Goal: Task Accomplishment & Management: Manage account settings

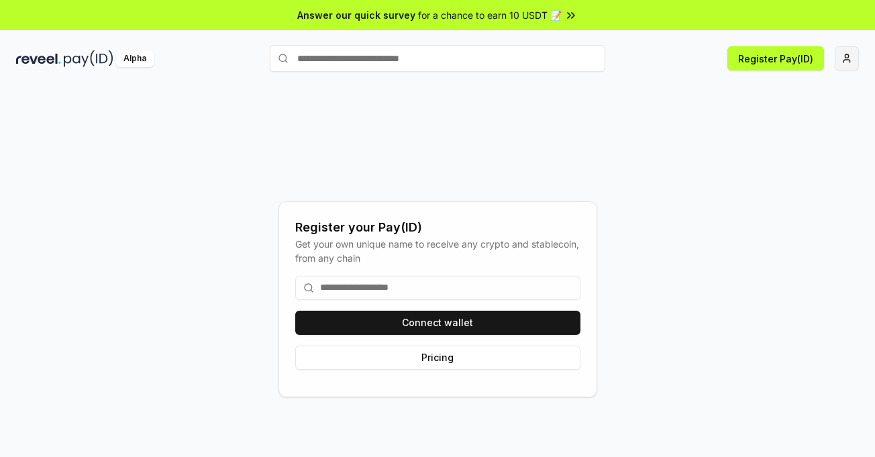
click at [849, 60] on html "Answer our quick survey for a chance to earn 10 USDT 📝 Alpha Register Pay(ID) R…" at bounding box center [437, 228] width 875 height 457
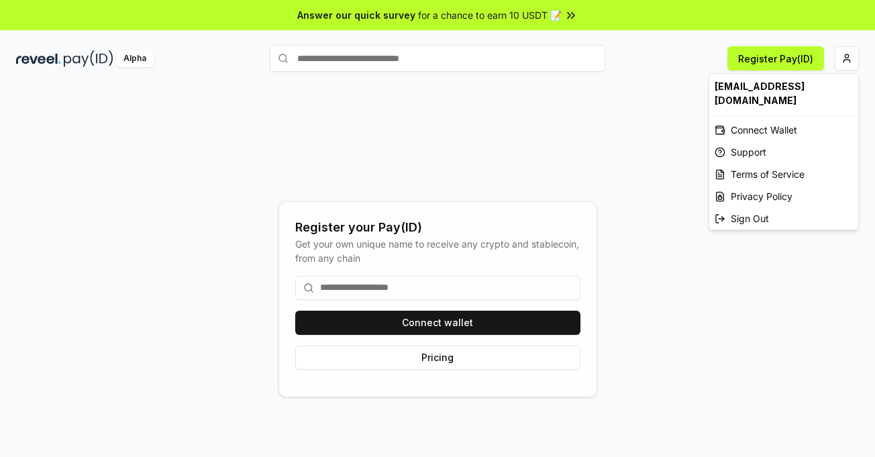
click at [767, 84] on div "[EMAIL_ADDRESS][DOMAIN_NAME]" at bounding box center [784, 93] width 149 height 39
click at [669, 83] on html "Answer our quick survey for a chance to earn 10 USDT 📝 Alpha Register Pay(ID) R…" at bounding box center [437, 228] width 875 height 457
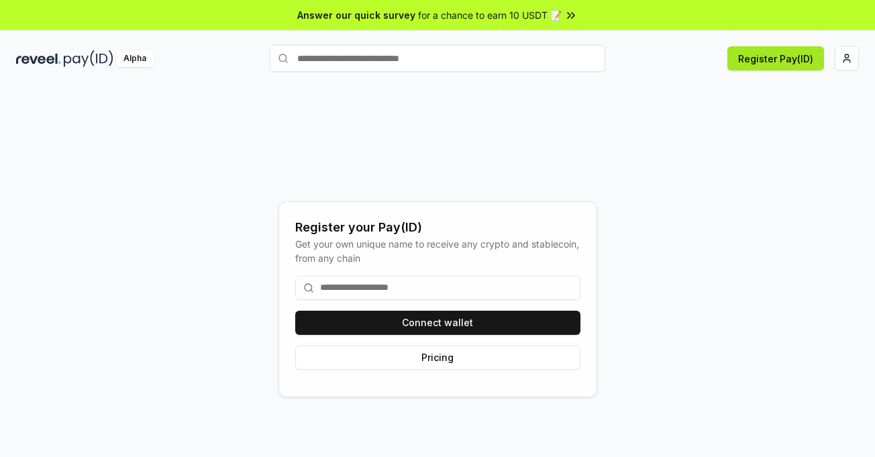
click at [763, 62] on button "Register Pay(ID)" at bounding box center [776, 58] width 97 height 24
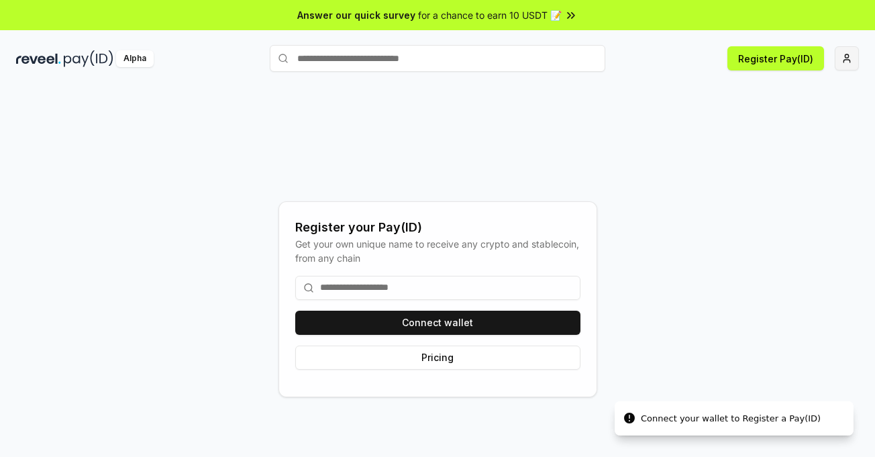
click at [841, 58] on html "Answer our quick survey for a chance to earn 10 USDT 📝 Alpha Register Pay(ID) C…" at bounding box center [437, 228] width 875 height 457
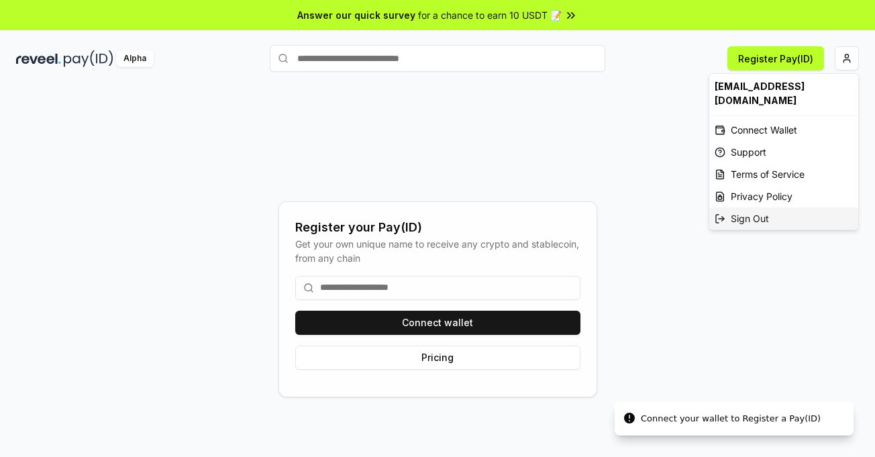
click at [762, 207] on div "Sign Out" at bounding box center [784, 218] width 149 height 22
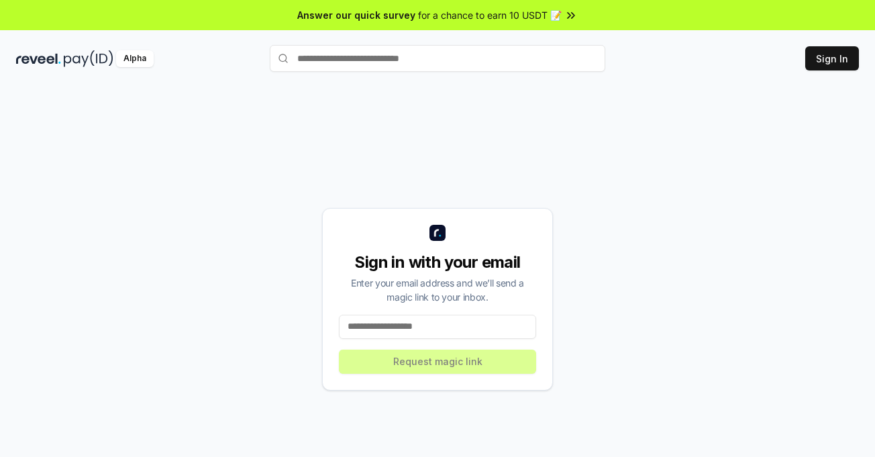
click at [397, 321] on input at bounding box center [437, 327] width 197 height 24
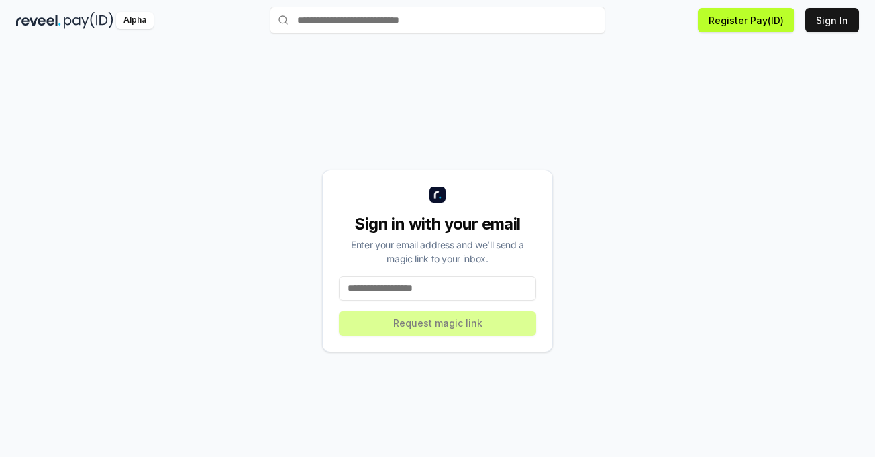
click at [459, 283] on input at bounding box center [437, 289] width 197 height 24
click at [457, 289] on input at bounding box center [437, 289] width 197 height 24
click at [456, 291] on input at bounding box center [437, 289] width 197 height 24
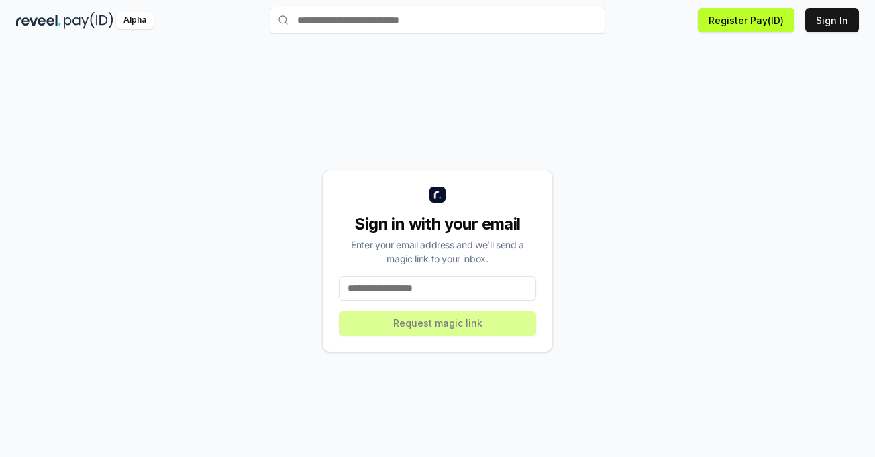
paste input "**********"
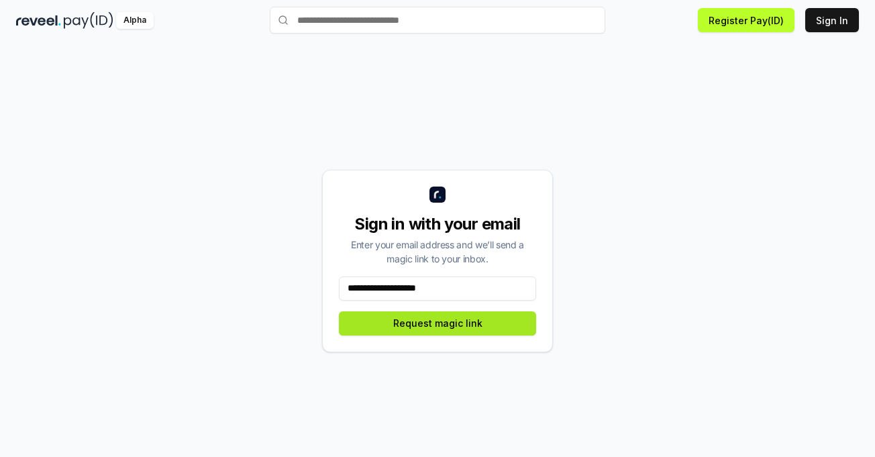
type input "**********"
click at [465, 328] on button "Request magic link" at bounding box center [437, 324] width 197 height 24
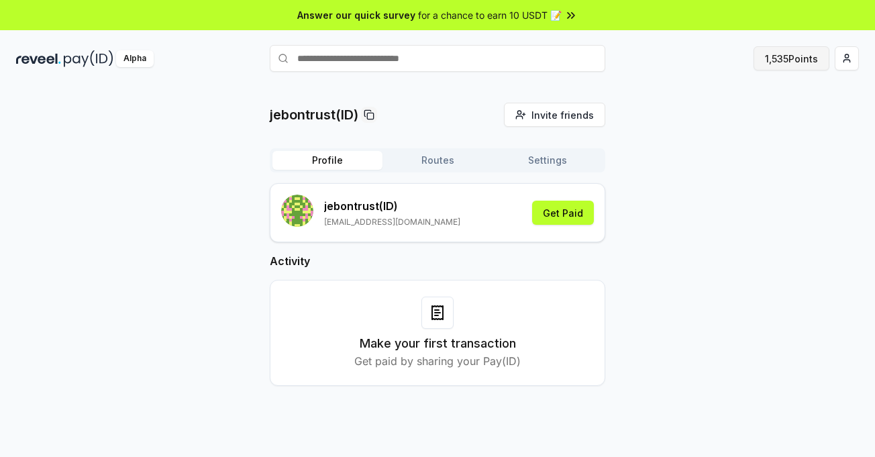
click at [795, 61] on button "1,535 Points" at bounding box center [792, 58] width 76 height 24
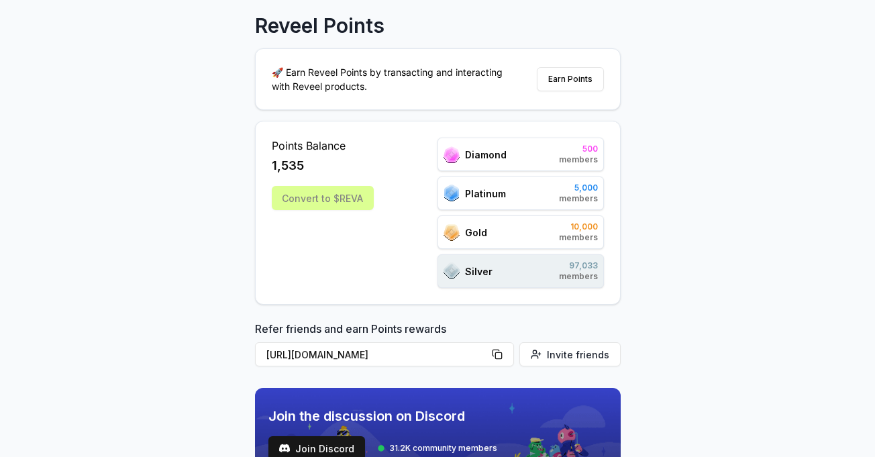
scroll to position [134, 0]
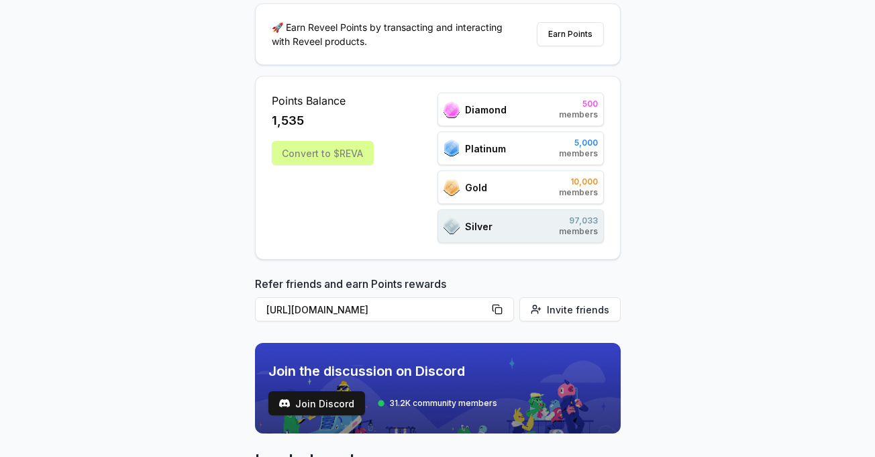
click at [546, 228] on div "Silver 97,033 members" at bounding box center [521, 226] width 166 height 34
drag, startPoint x: 536, startPoint y: 150, endPoint x: 551, endPoint y: 162, distance: 19.2
click at [536, 150] on div "Platinum 5,000 members" at bounding box center [521, 149] width 166 height 34
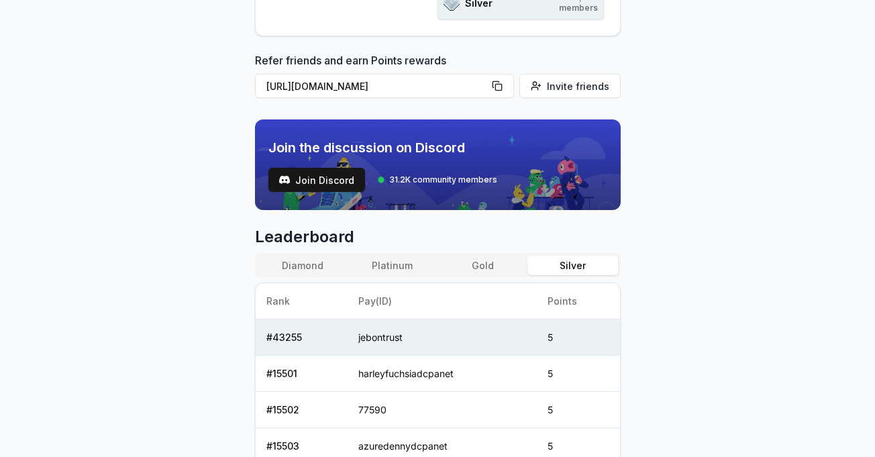
scroll to position [448, 0]
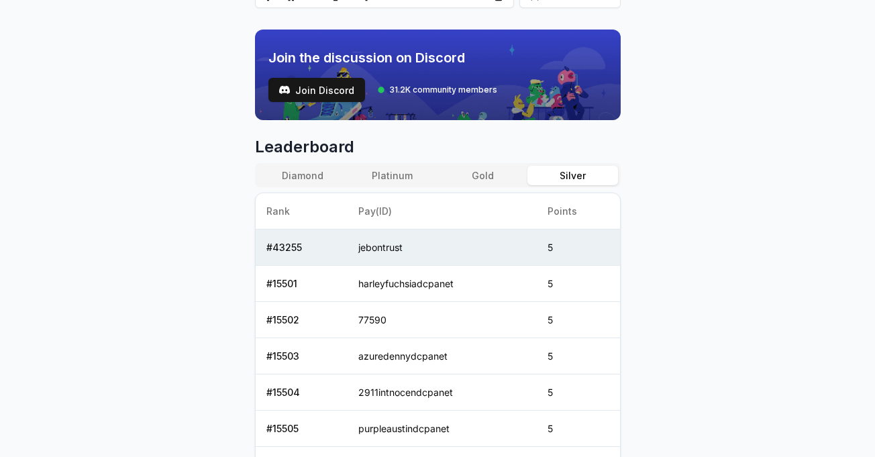
click at [409, 173] on button "Platinum" at bounding box center [393, 175] width 90 height 19
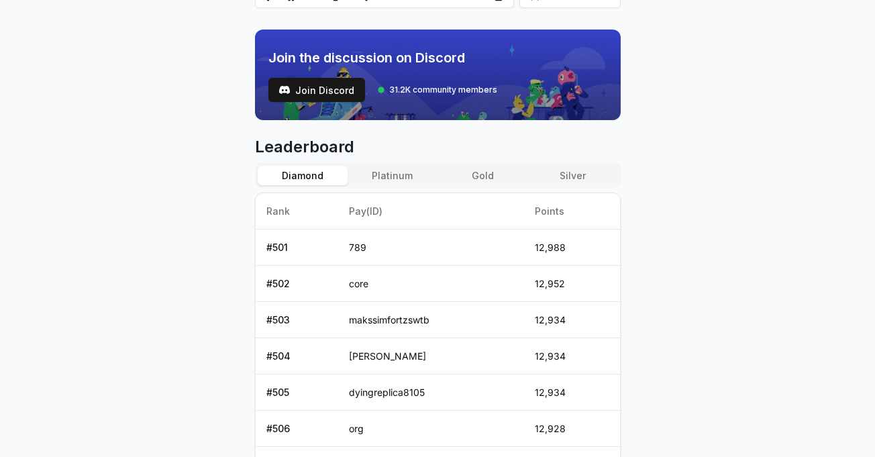
click at [312, 173] on button "Diamond" at bounding box center [303, 175] width 90 height 19
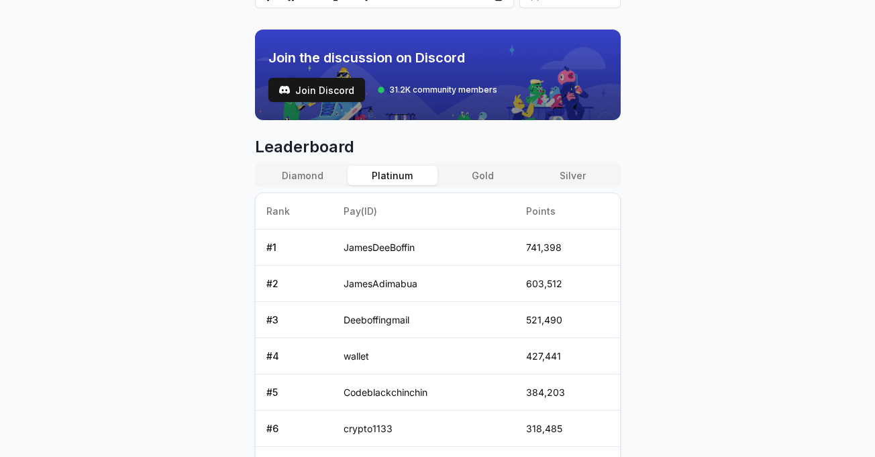
click at [377, 173] on button "Platinum" at bounding box center [393, 175] width 90 height 19
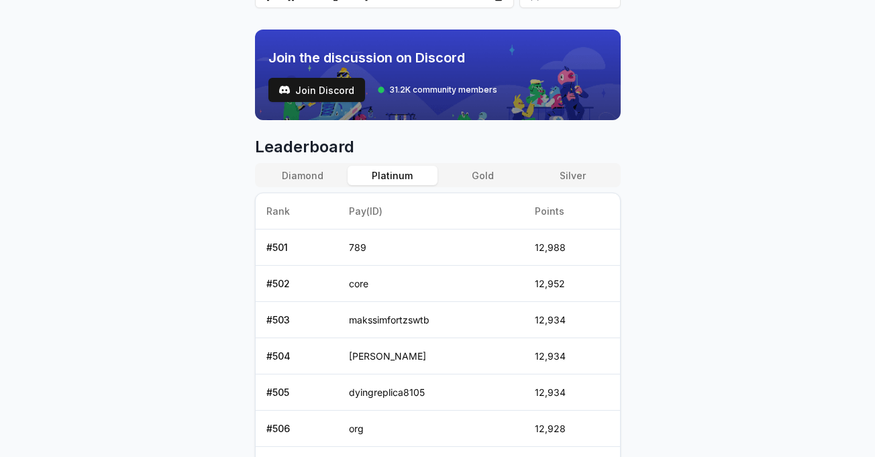
click at [478, 179] on button "Gold" at bounding box center [483, 175] width 90 height 19
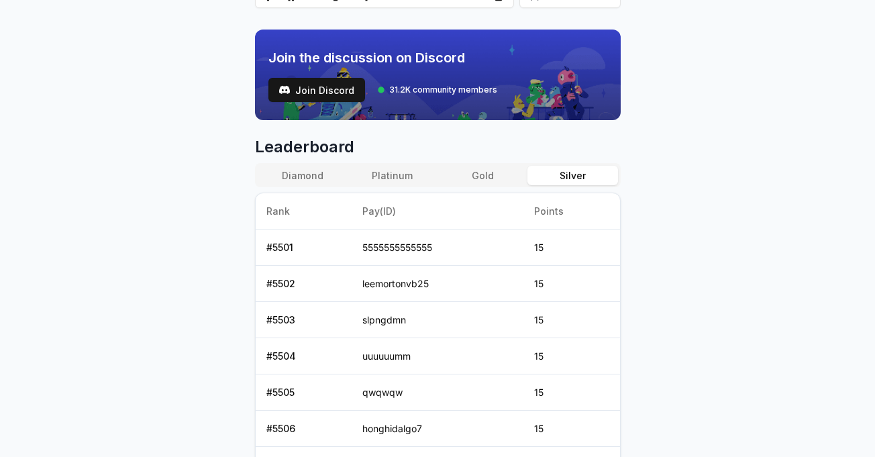
click at [567, 177] on button "Silver" at bounding box center [573, 175] width 90 height 19
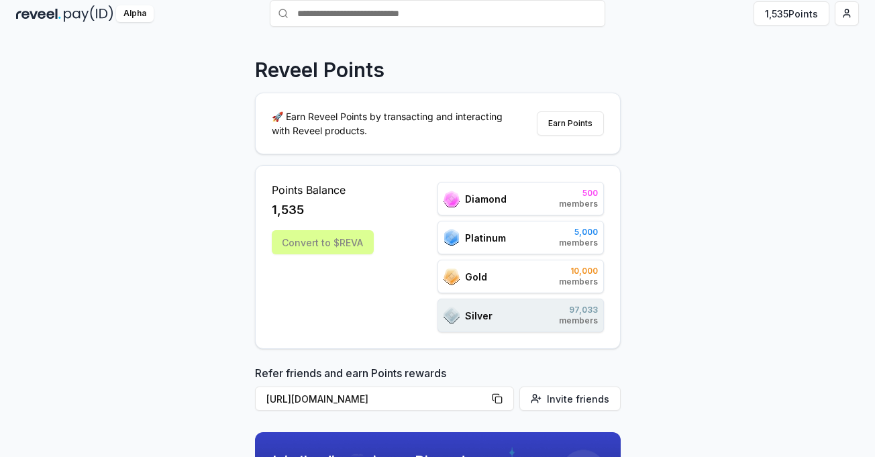
scroll to position [0, 0]
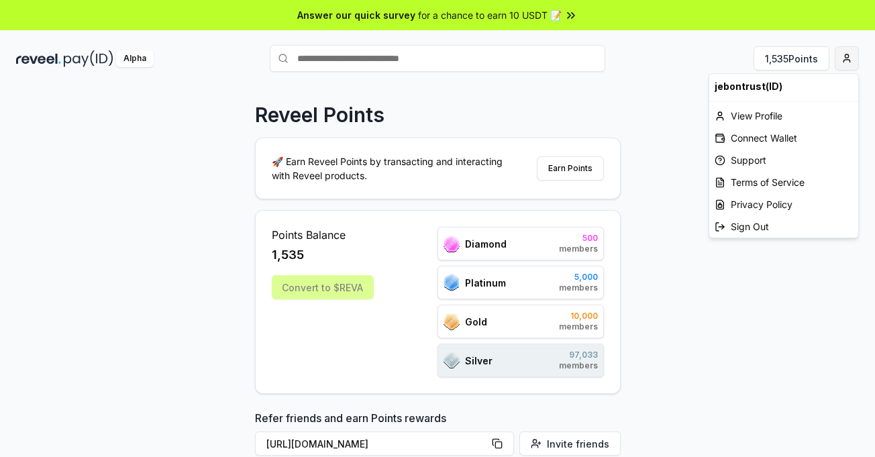
click at [851, 56] on html "Answer our quick survey for a chance to earn 10 USDT 📝 Alpha 1,535 Points Revee…" at bounding box center [437, 228] width 875 height 457
click at [757, 137] on div "Connect Wallet" at bounding box center [784, 138] width 149 height 22
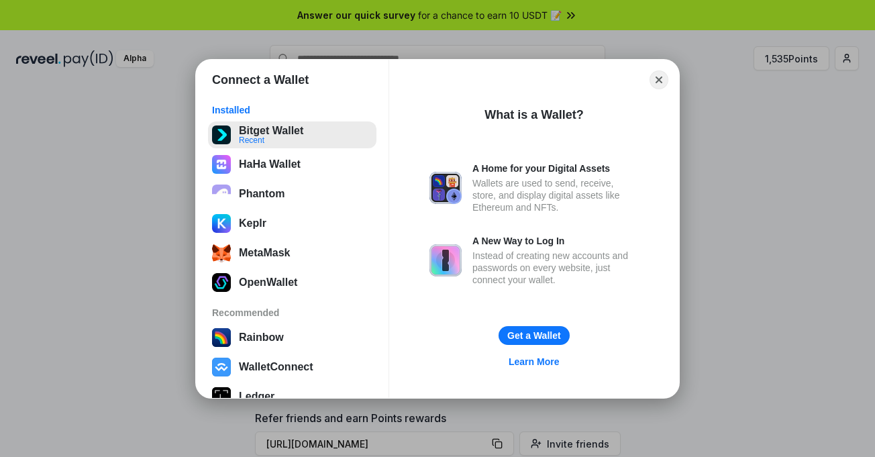
click at [297, 142] on button "Bitget Wallet Recent" at bounding box center [292, 135] width 169 height 27
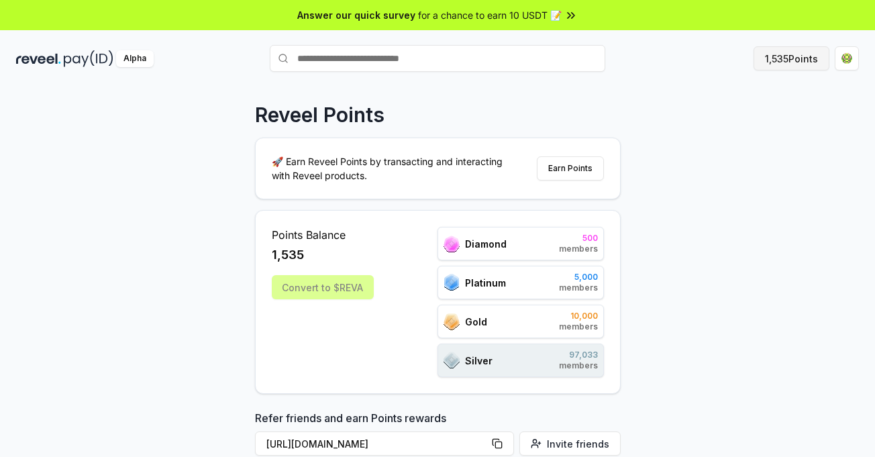
click at [800, 58] on button "1,535 Points" at bounding box center [792, 58] width 76 height 24
click at [396, 57] on input "text" at bounding box center [438, 58] width 336 height 27
click at [577, 166] on button "Earn Points" at bounding box center [570, 168] width 67 height 24
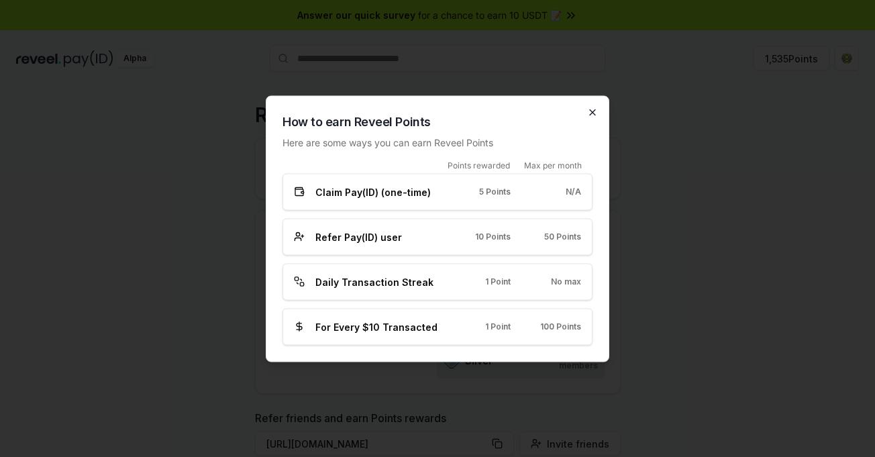
click at [593, 108] on icon "button" at bounding box center [592, 112] width 11 height 11
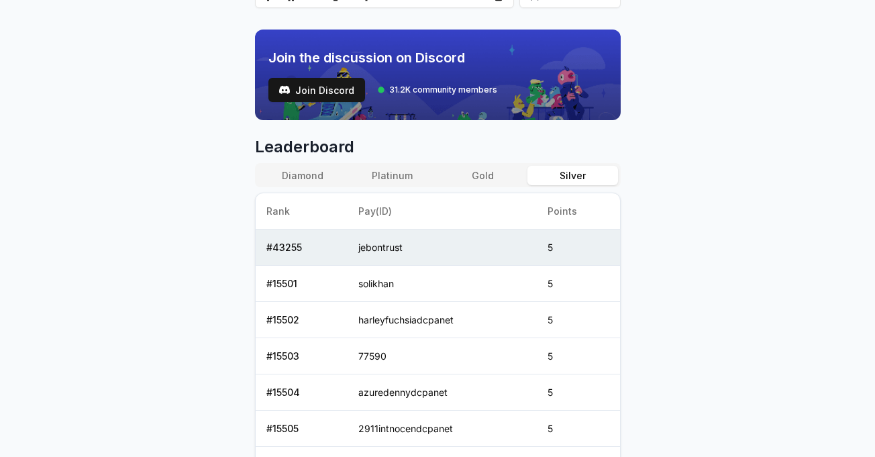
scroll to position [403, 0]
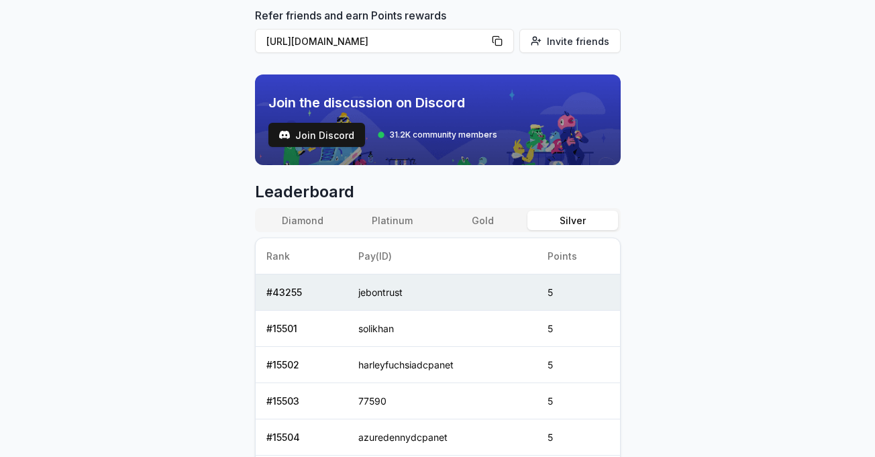
click at [487, 218] on button "Gold" at bounding box center [483, 220] width 90 height 19
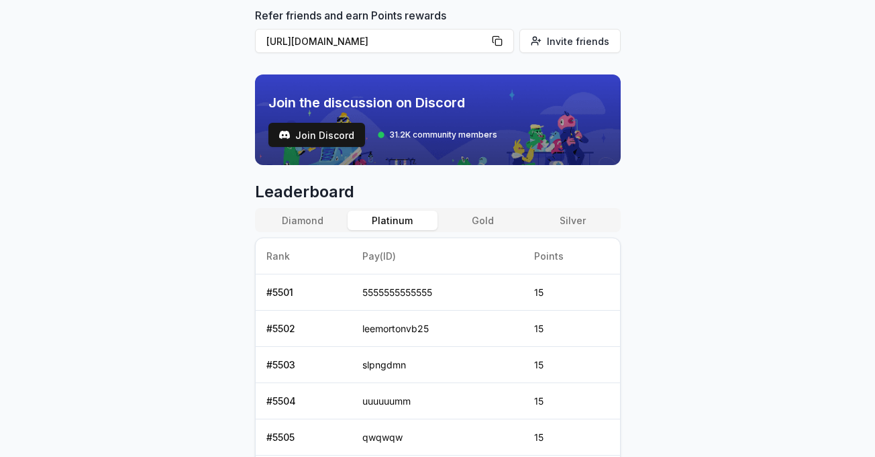
click at [403, 220] on button "Platinum" at bounding box center [393, 220] width 90 height 19
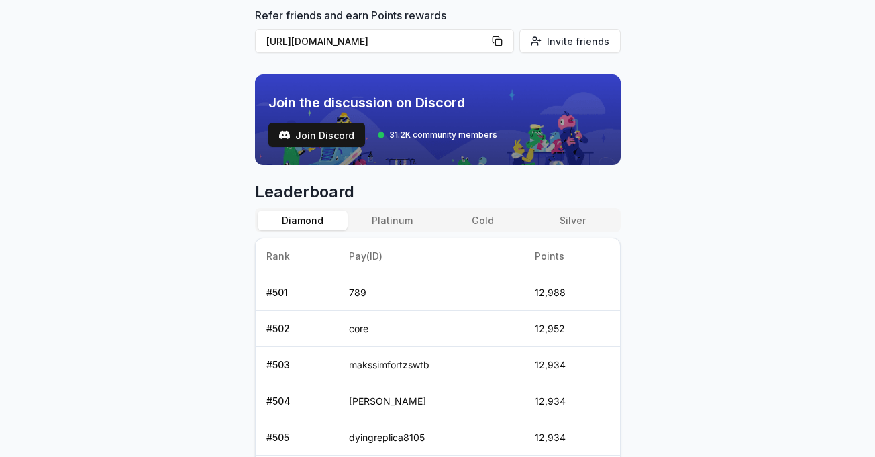
click at [300, 215] on button "Diamond" at bounding box center [303, 220] width 90 height 19
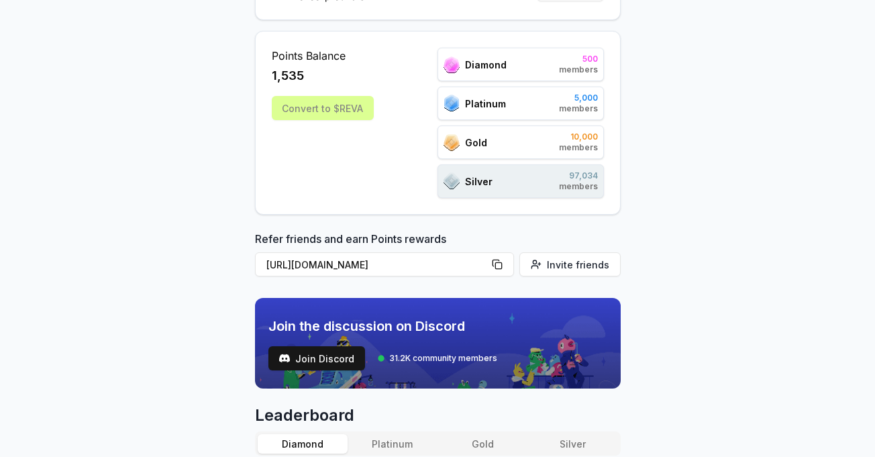
scroll to position [0, 0]
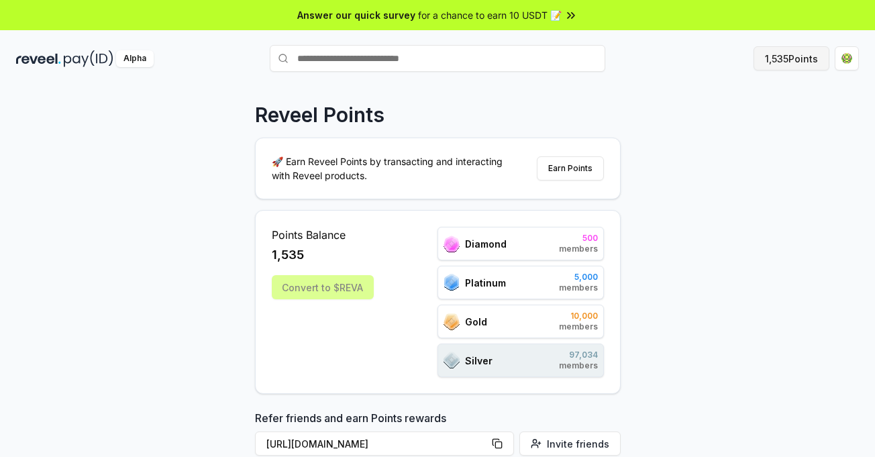
click at [787, 59] on button "1,535 Points" at bounding box center [792, 58] width 76 height 24
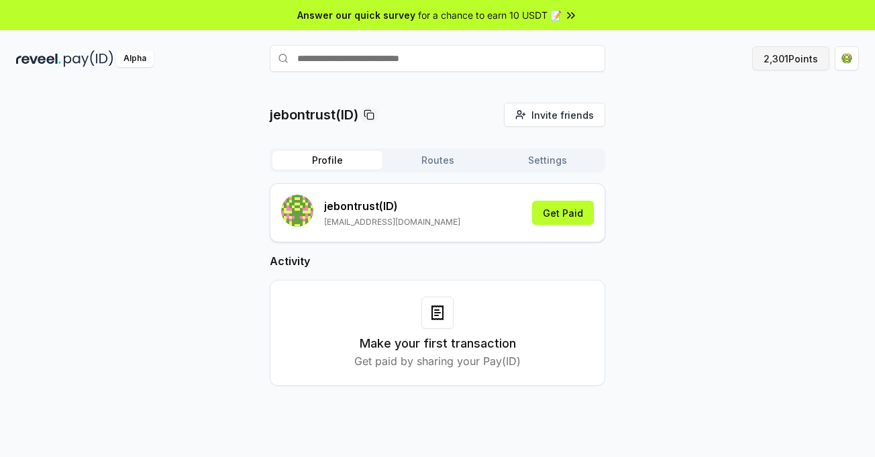
click at [796, 53] on button "2,301 Points" at bounding box center [791, 58] width 77 height 24
click at [785, 60] on button "2,301 Points" at bounding box center [791, 58] width 77 height 24
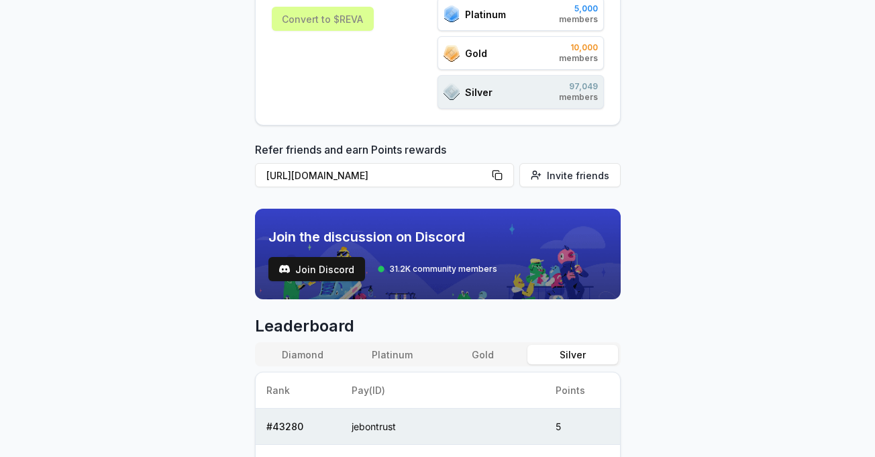
scroll to position [358, 0]
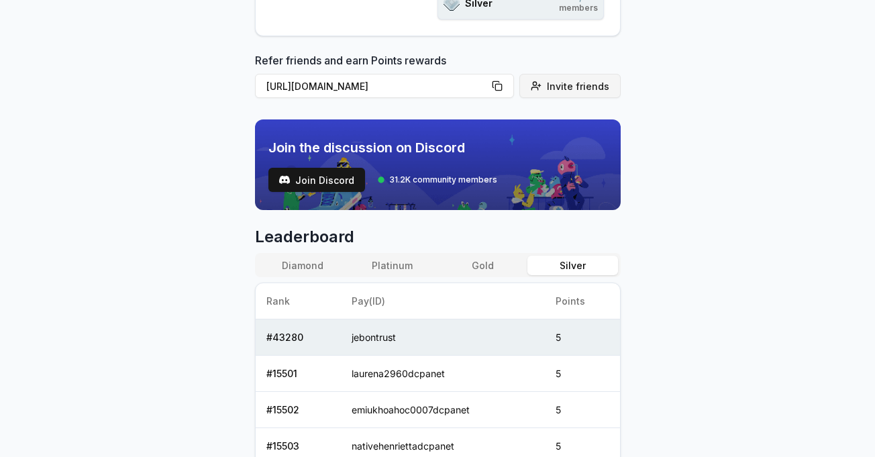
click at [575, 87] on span "Invite friends" at bounding box center [578, 86] width 62 height 14
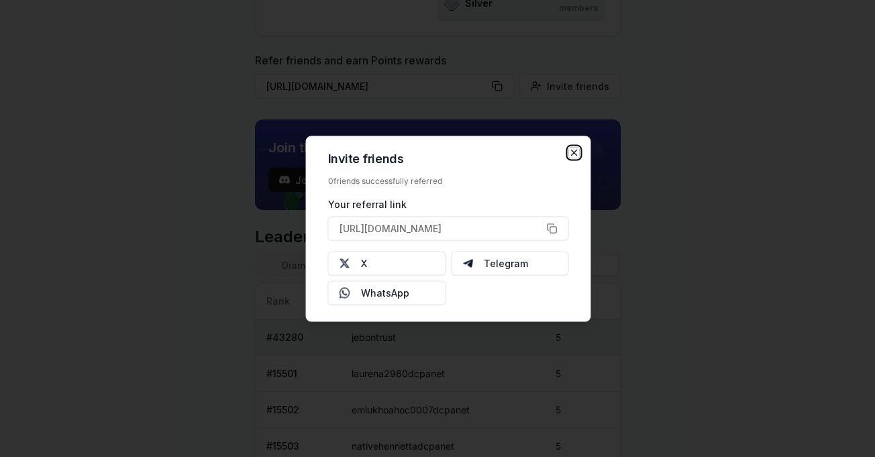
click at [575, 150] on icon "button" at bounding box center [574, 152] width 11 height 11
